Goal: Information Seeking & Learning: Learn about a topic

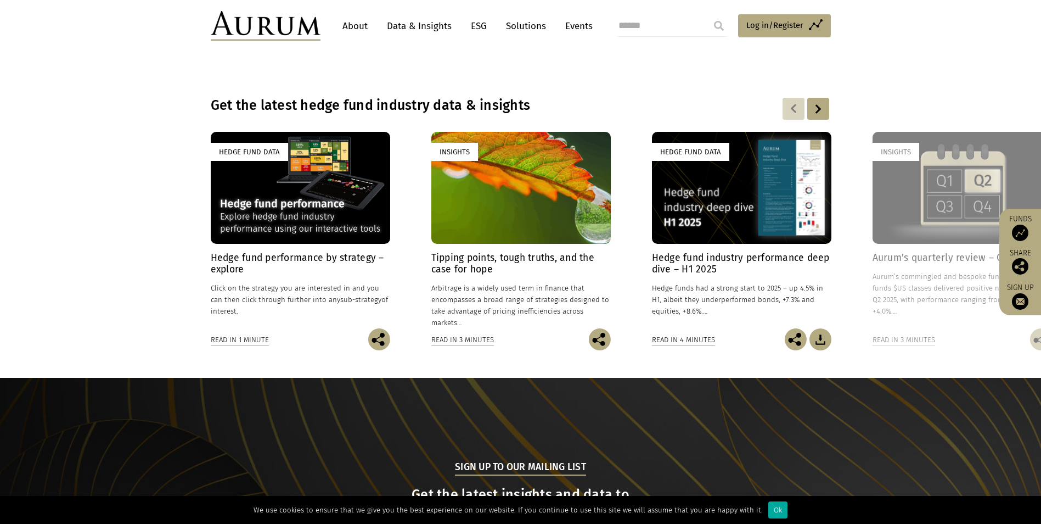
scroll to position [769, 0]
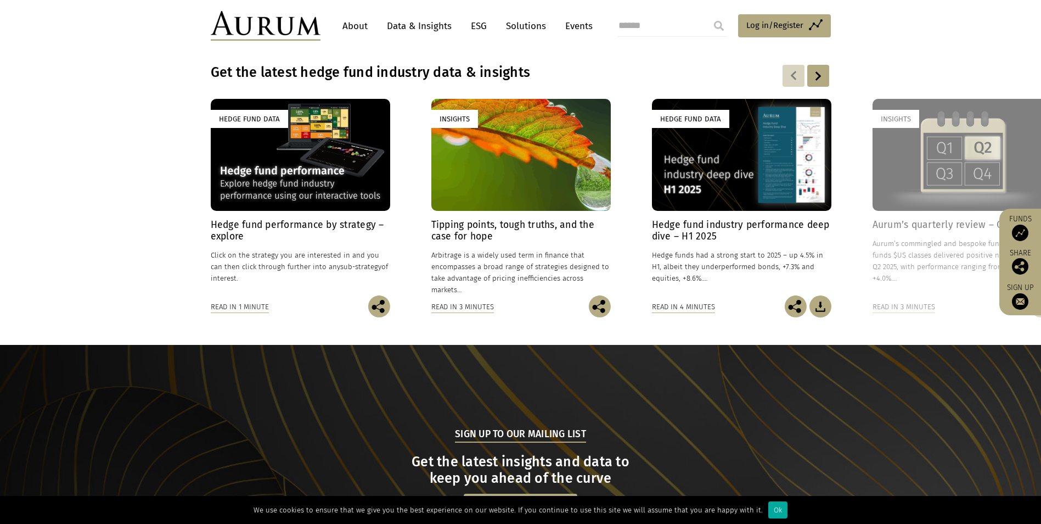
click at [305, 147] on div "Hedge Fund Data" at bounding box center [301, 155] width 180 height 112
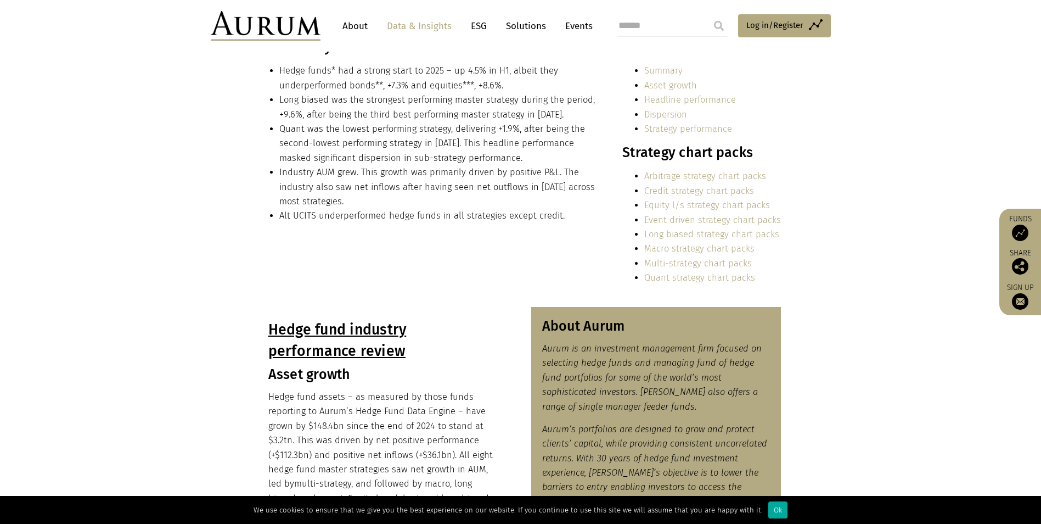
scroll to position [165, 0]
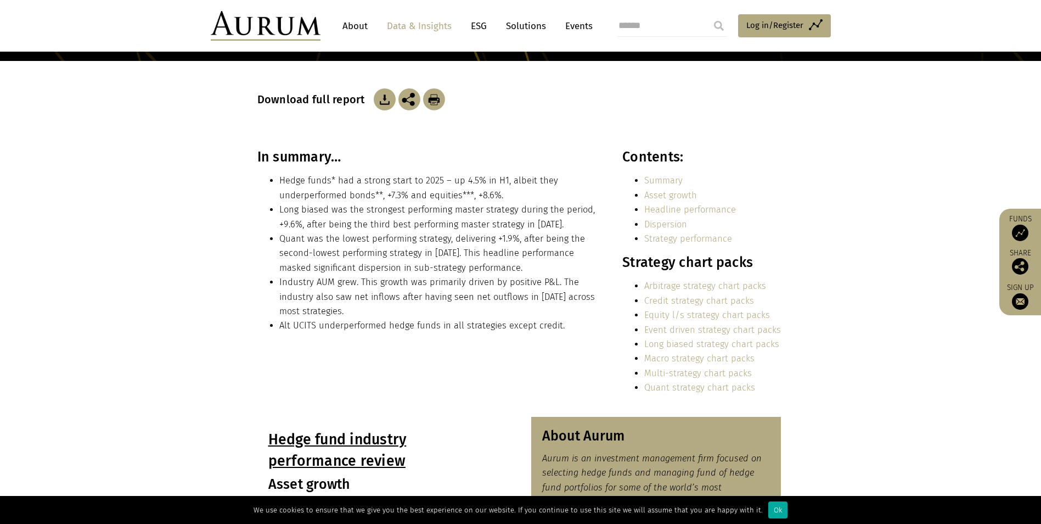
click at [670, 178] on link "Summary" at bounding box center [664, 180] width 38 height 10
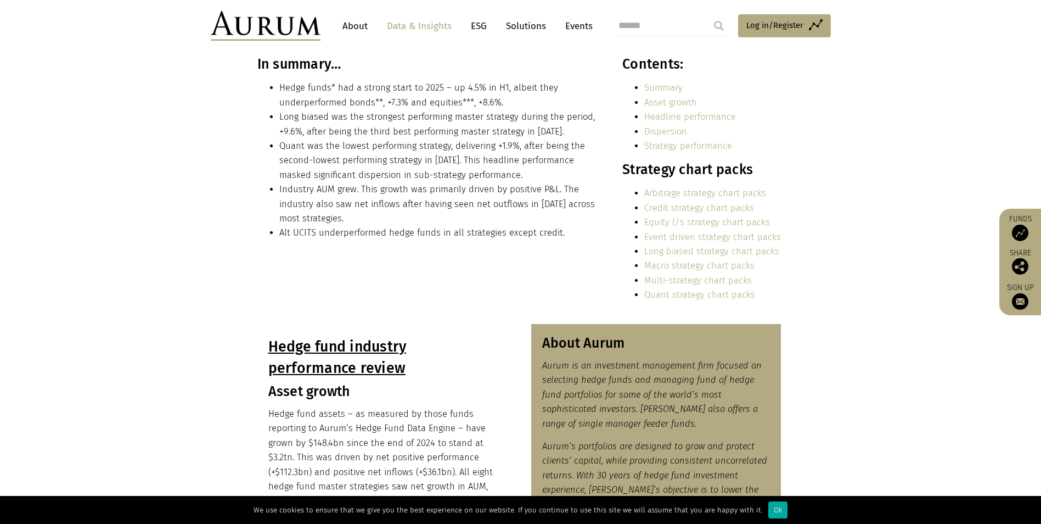
scroll to position [262, 0]
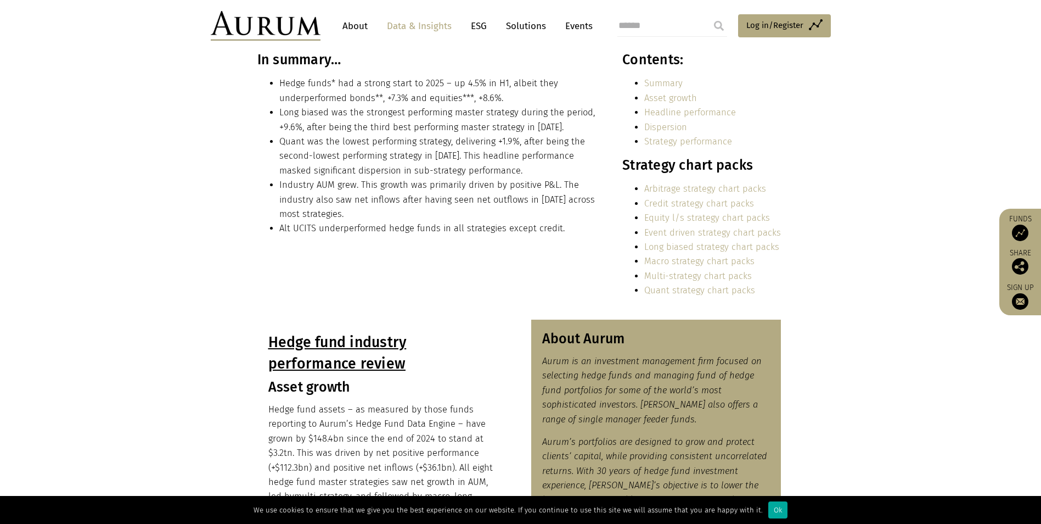
click at [670, 97] on link "Asset growth" at bounding box center [671, 98] width 53 height 10
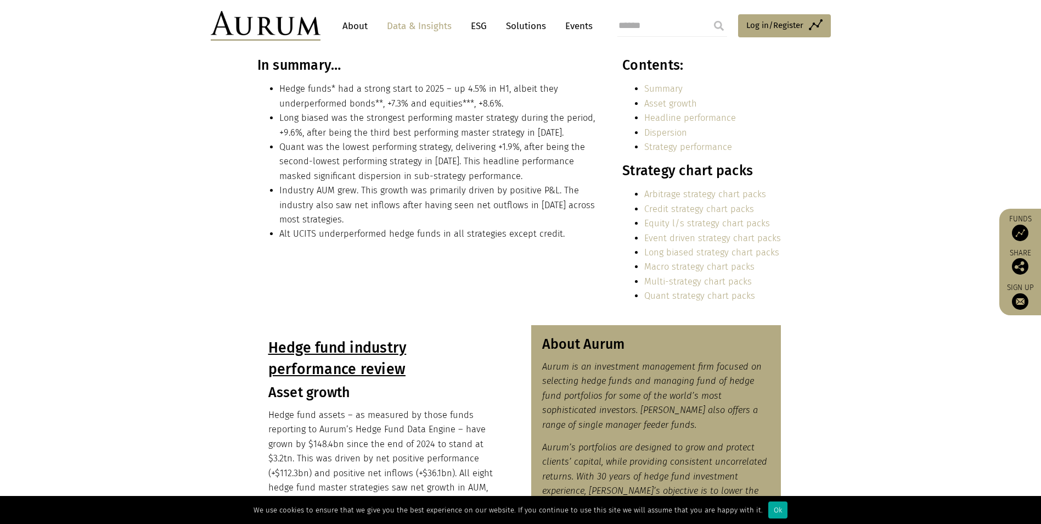
scroll to position [200, 0]
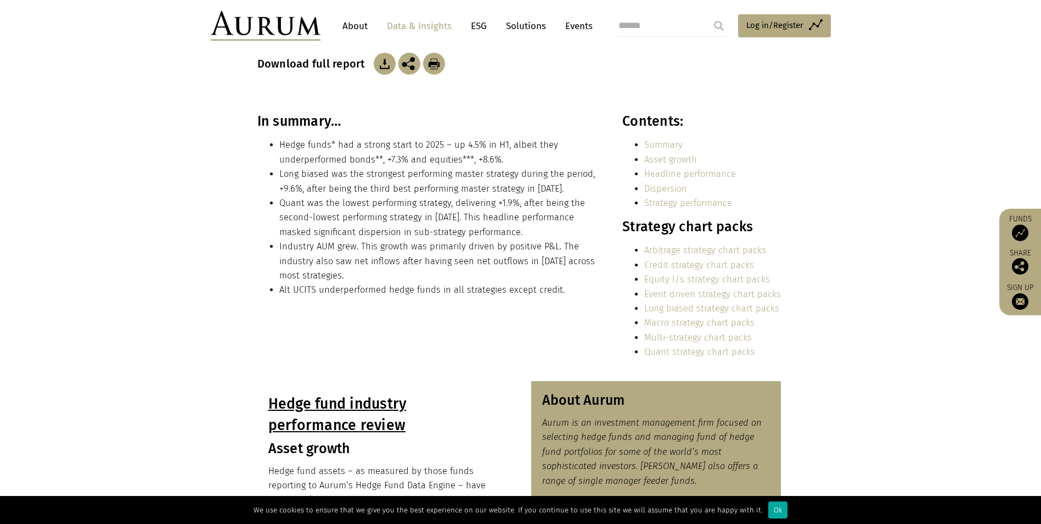
click at [658, 248] on link "Arbitrage strategy chart packs" at bounding box center [706, 250] width 122 height 10
click at [651, 337] on link "Multi-strategy chart packs" at bounding box center [699, 337] width 108 height 10
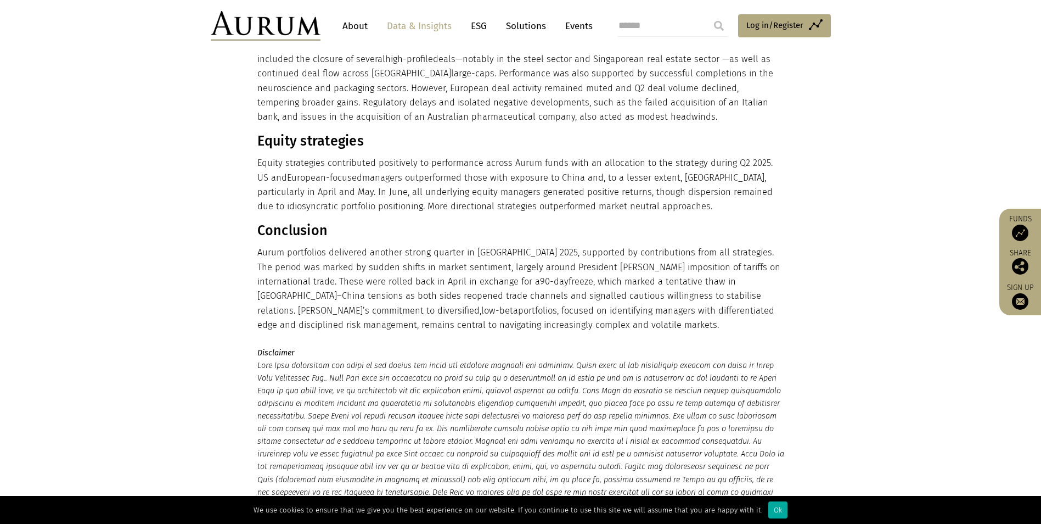
scroll to position [988, 0]
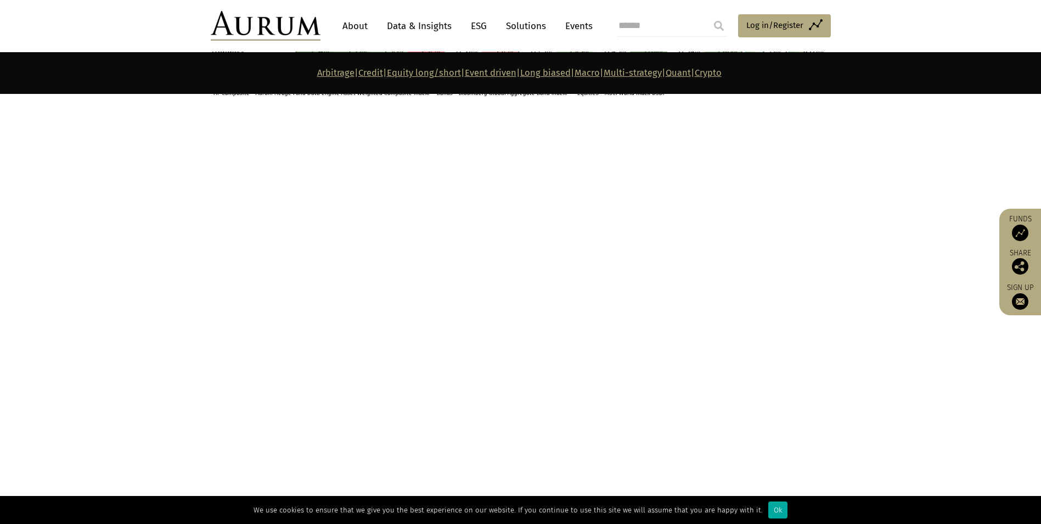
scroll to position [4097, 0]
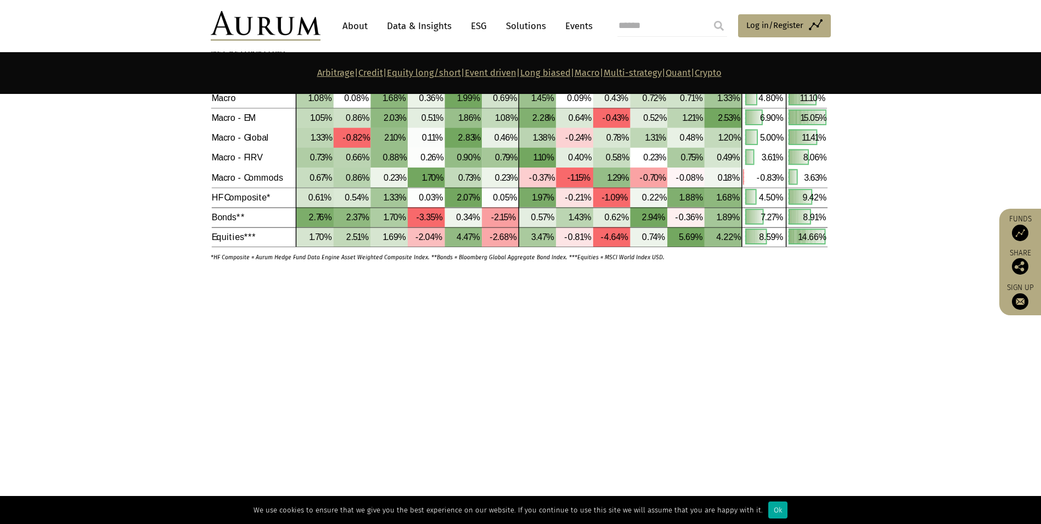
click at [722, 76] on link "Crypto" at bounding box center [708, 73] width 27 height 10
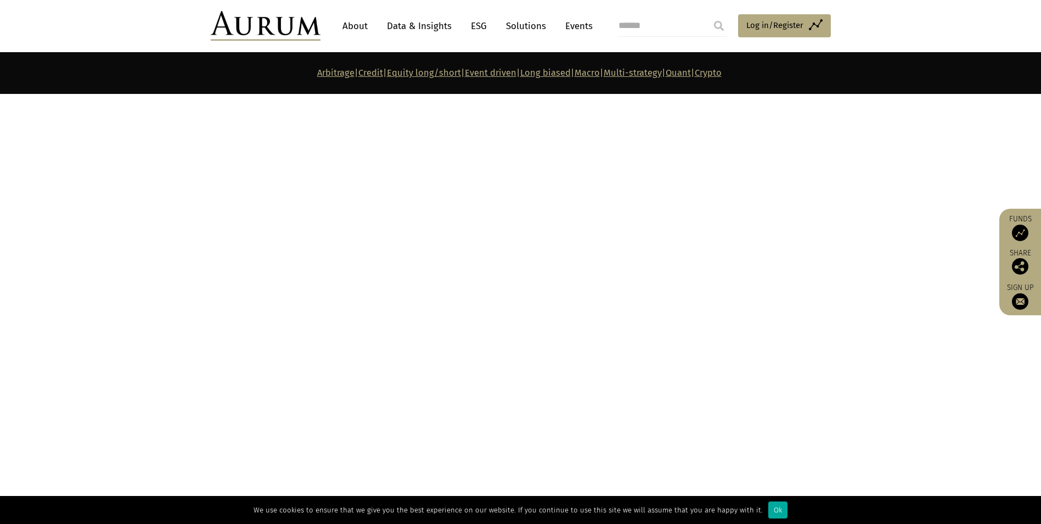
scroll to position [4973, 0]
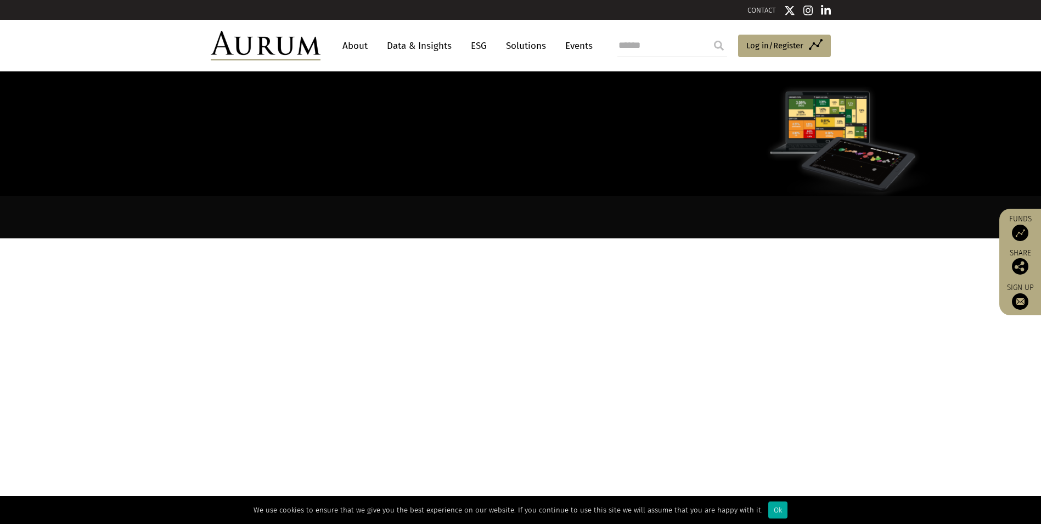
scroll to position [4971, 0]
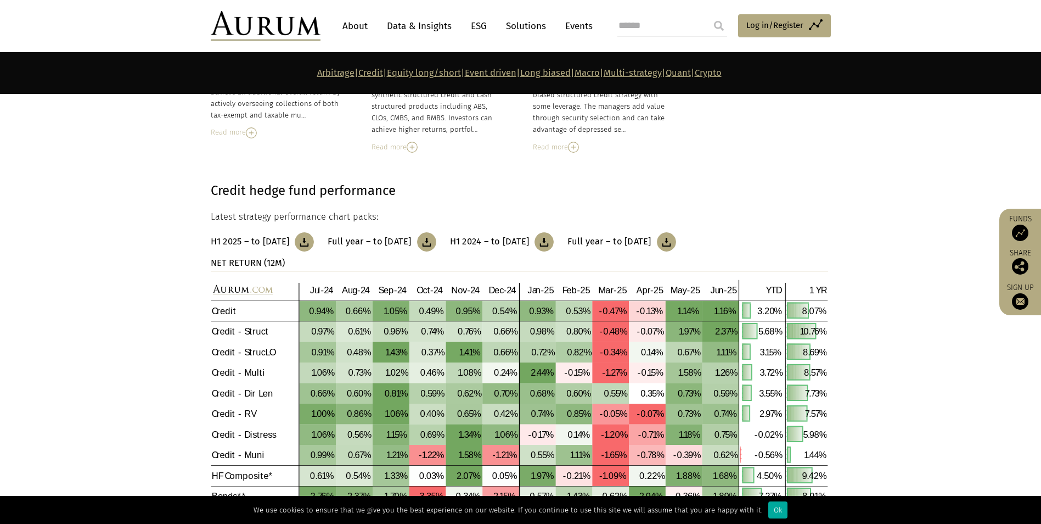
scroll to position [1098, 0]
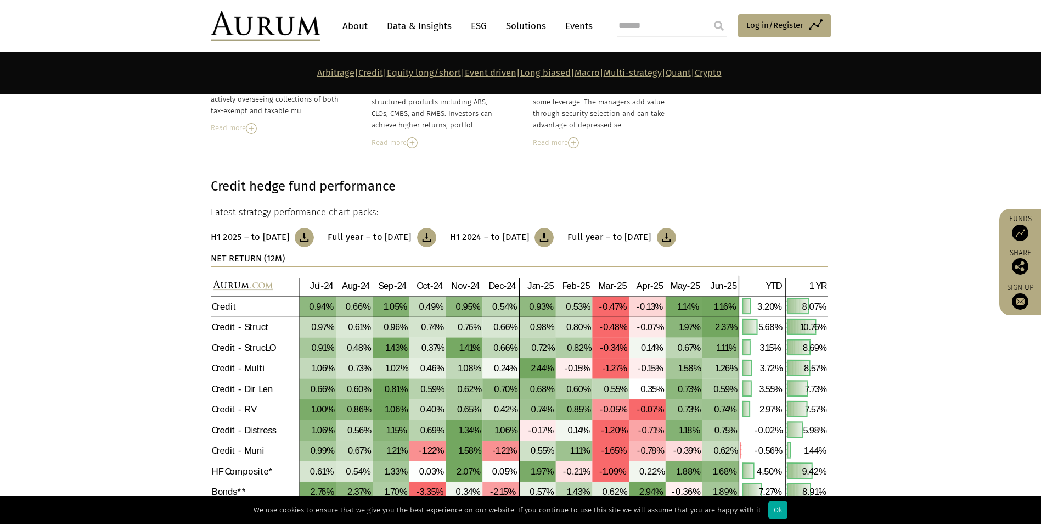
click at [472, 26] on link "ESG" at bounding box center [479, 26] width 27 height 20
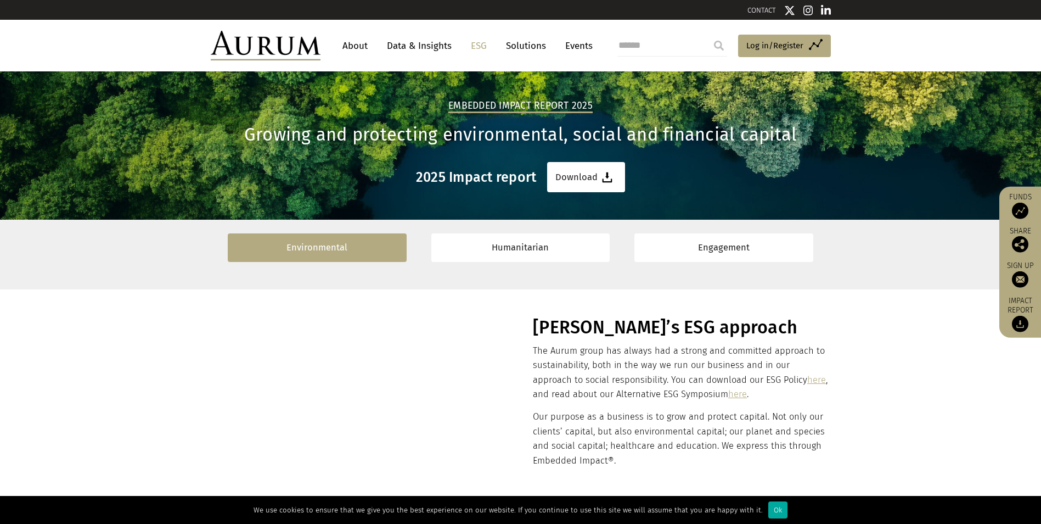
click at [337, 246] on link "Environmental" at bounding box center [317, 247] width 179 height 28
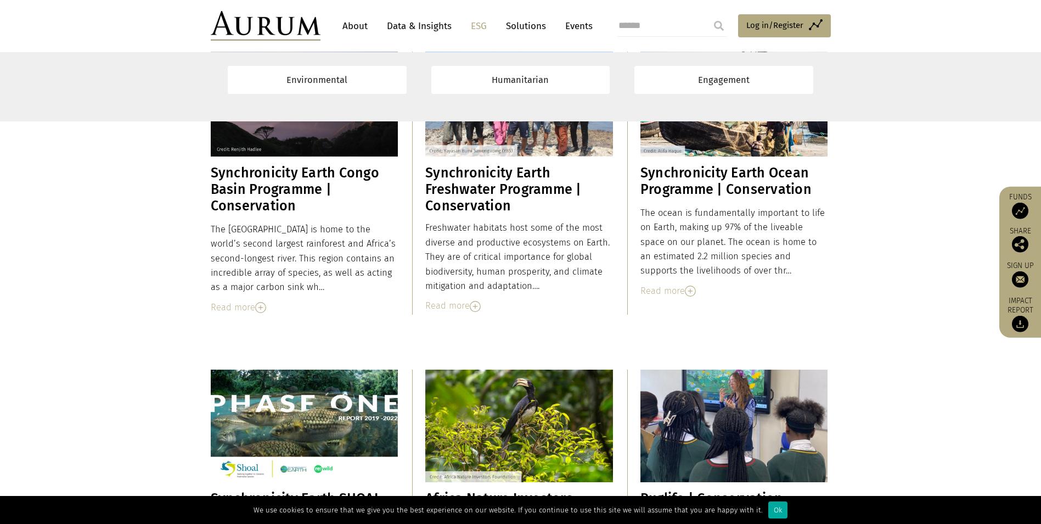
scroll to position [1524, 0]
